Goal: Information Seeking & Learning: Learn about a topic

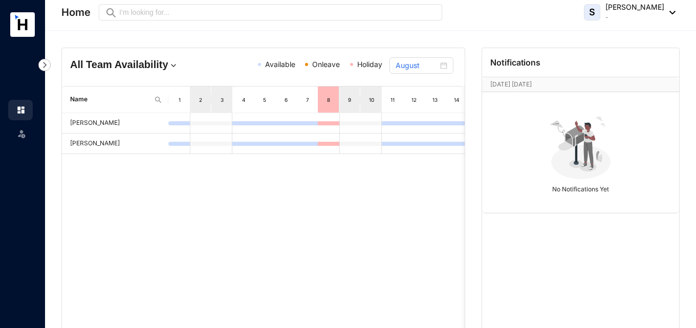
click at [25, 132] on img at bounding box center [21, 133] width 10 height 10
click at [25, 133] on img at bounding box center [21, 133] width 10 height 10
click at [24, 106] on img at bounding box center [20, 109] width 9 height 9
click at [23, 131] on icon at bounding box center [21, 131] width 5 height 0
click at [669, 9] on div "S Sara Ann Jayasuriya -" at bounding box center [630, 12] width 92 height 20
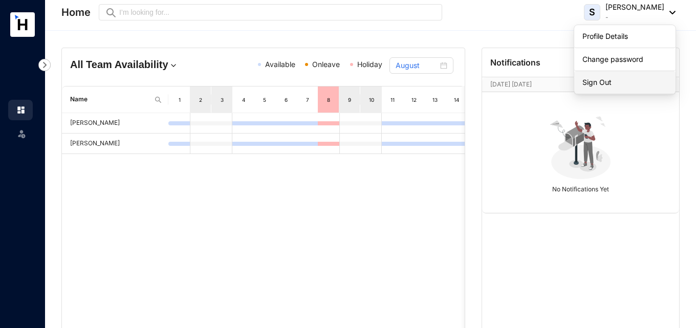
click at [616, 81] on link "Sign Out" at bounding box center [624, 82] width 85 height 10
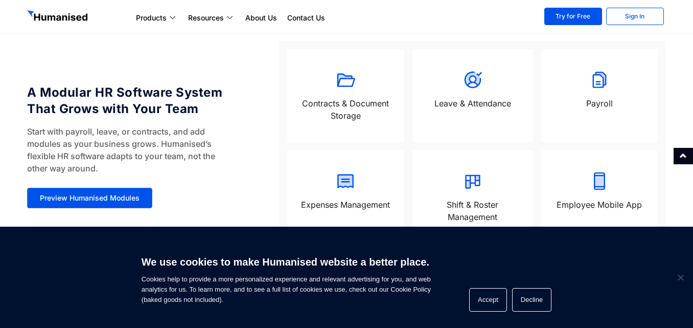
scroll to position [899, 0]
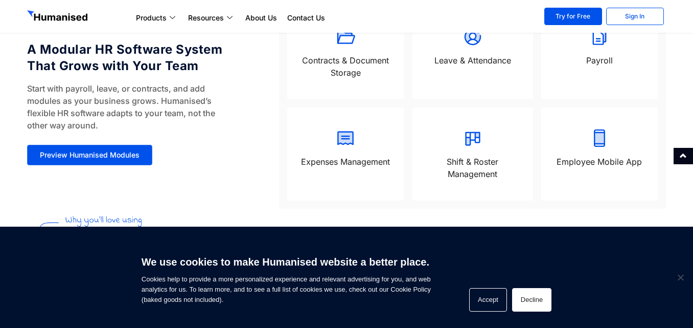
click at [522, 305] on button "Decline" at bounding box center [531, 300] width 39 height 24
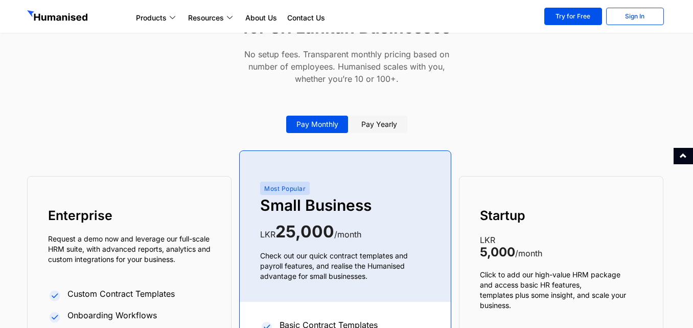
scroll to position [3712, 0]
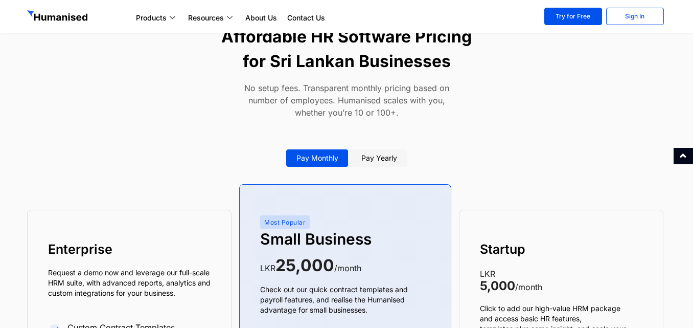
click at [356, 165] on link "Pay yearly" at bounding box center [379, 157] width 56 height 17
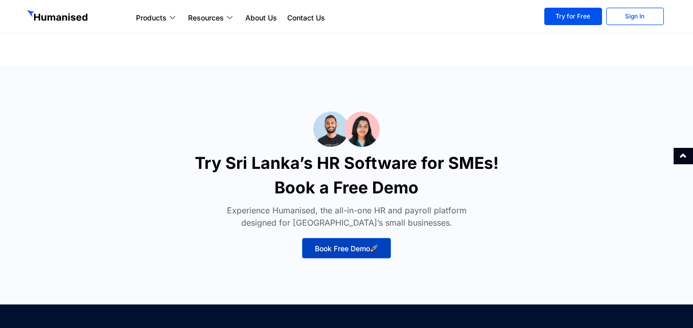
scroll to position [4479, 0]
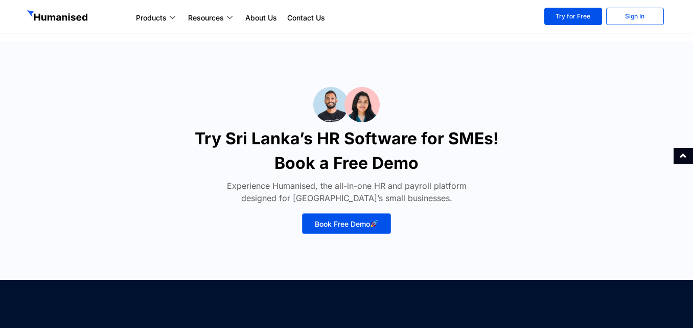
click at [357, 97] on img at bounding box center [346, 104] width 66 height 35
click at [262, 12] on link "About Us" at bounding box center [261, 18] width 42 height 12
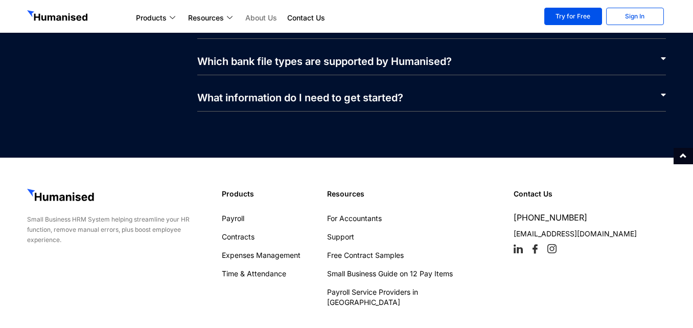
scroll to position [2405, 0]
